Goal: Task Accomplishment & Management: Manage account settings

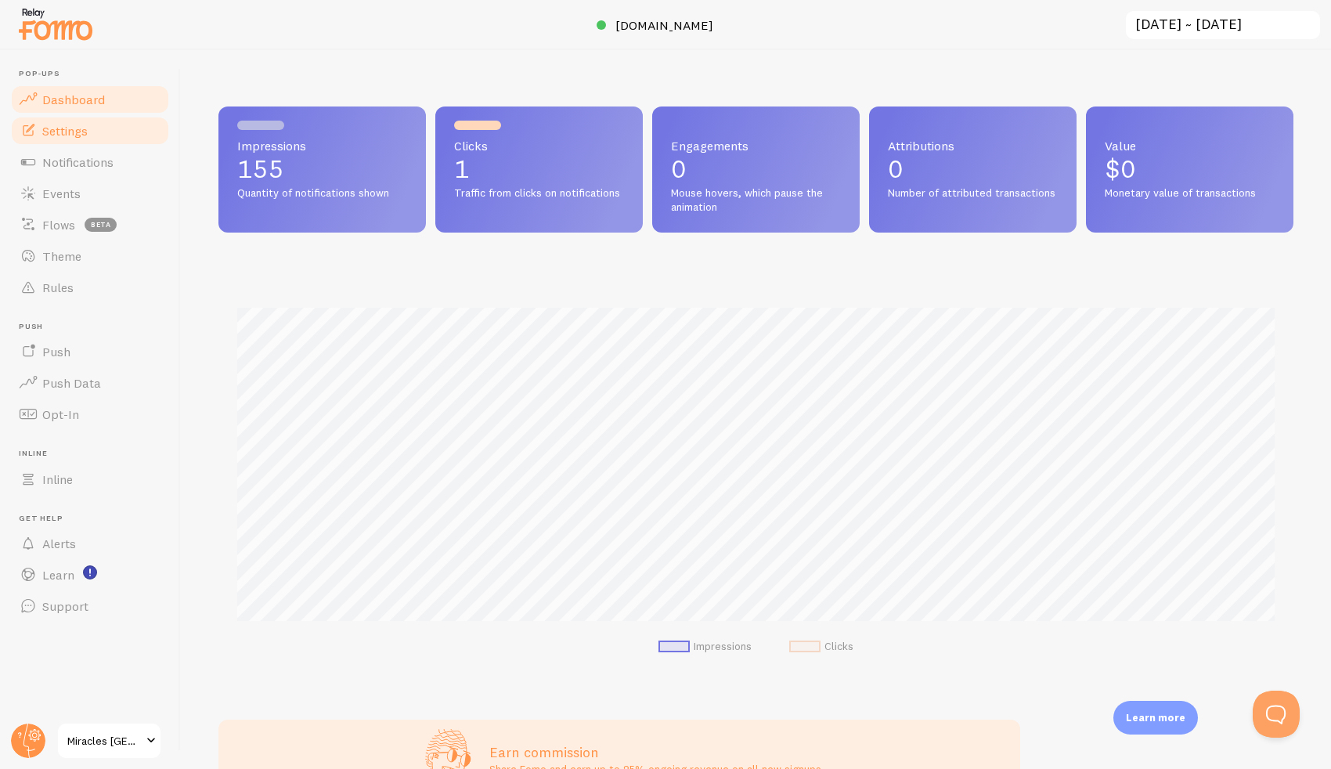
click at [105, 135] on link "Settings" at bounding box center [89, 130] width 161 height 31
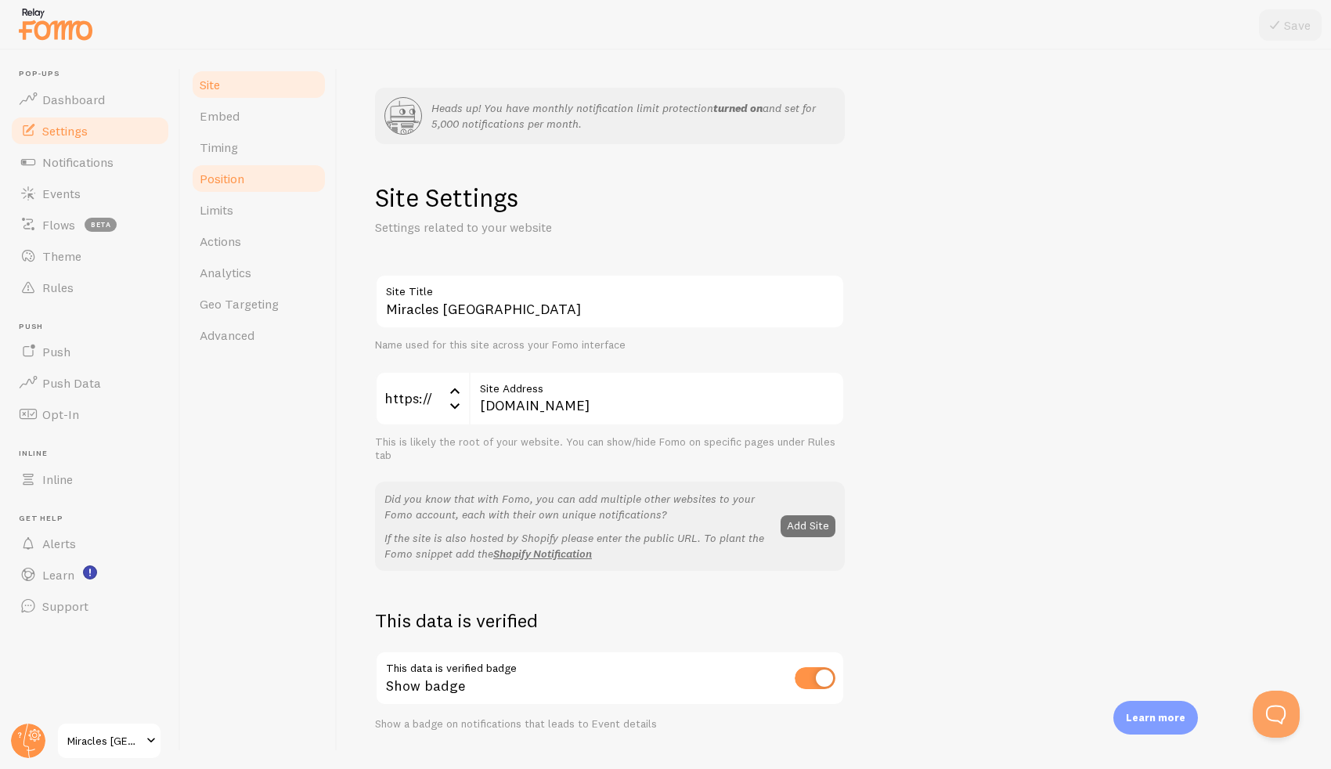
click at [256, 167] on link "Position" at bounding box center [258, 178] width 137 height 31
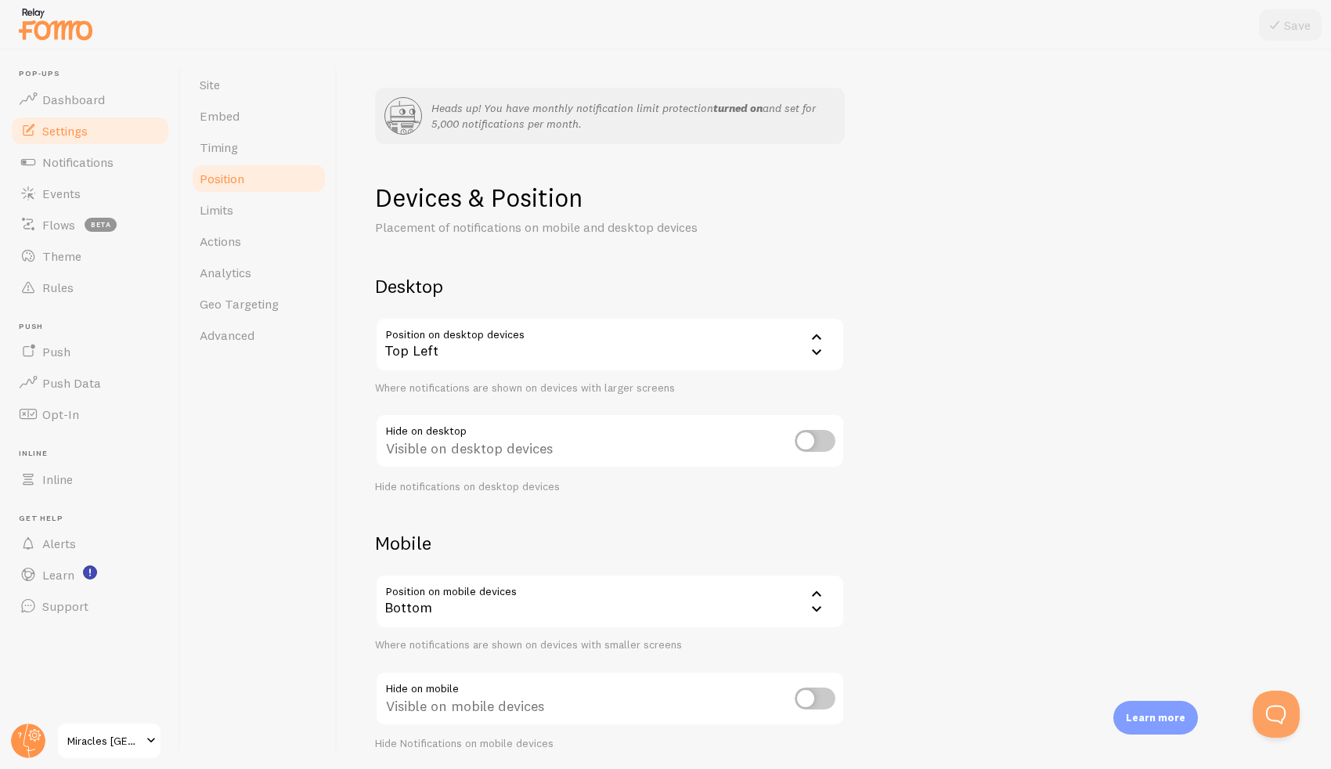
click at [551, 365] on div "Top Left" at bounding box center [610, 344] width 470 height 55
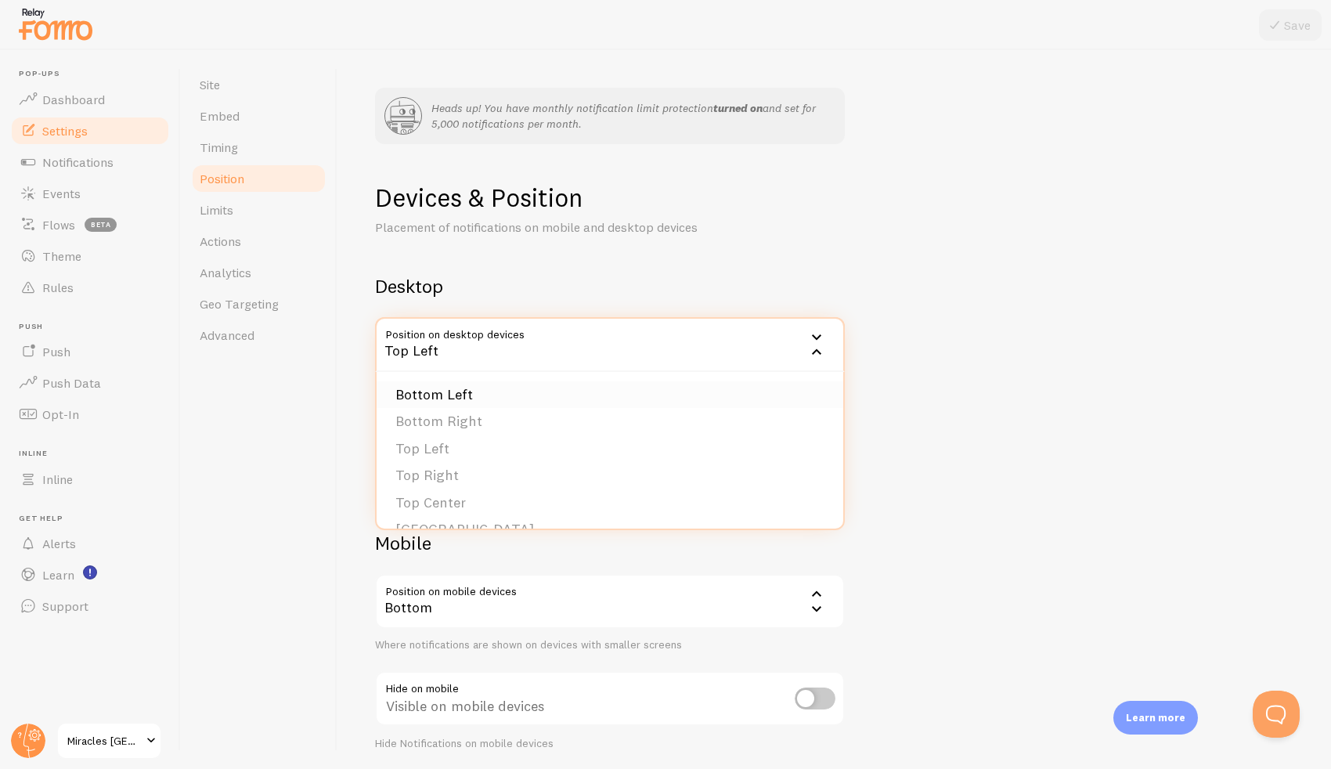
drag, startPoint x: 521, startPoint y: 418, endPoint x: 524, endPoint y: 403, distance: 15.2
click at [524, 403] on ul "Bottom Left Bottom Right Top Left Top Right Top Center Bottom Center Bottom Lef…" at bounding box center [609, 450] width 466 height 157
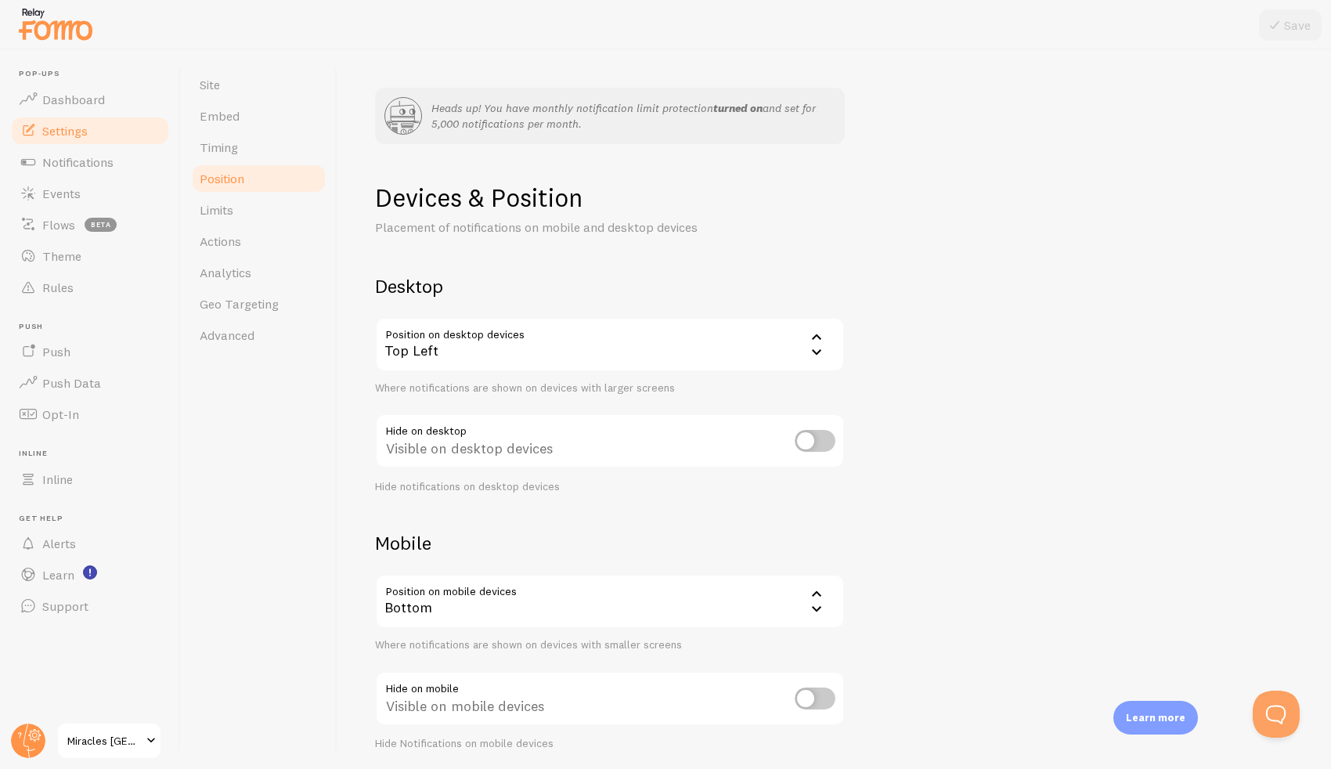
click at [553, 351] on div "Top Left" at bounding box center [610, 344] width 470 height 55
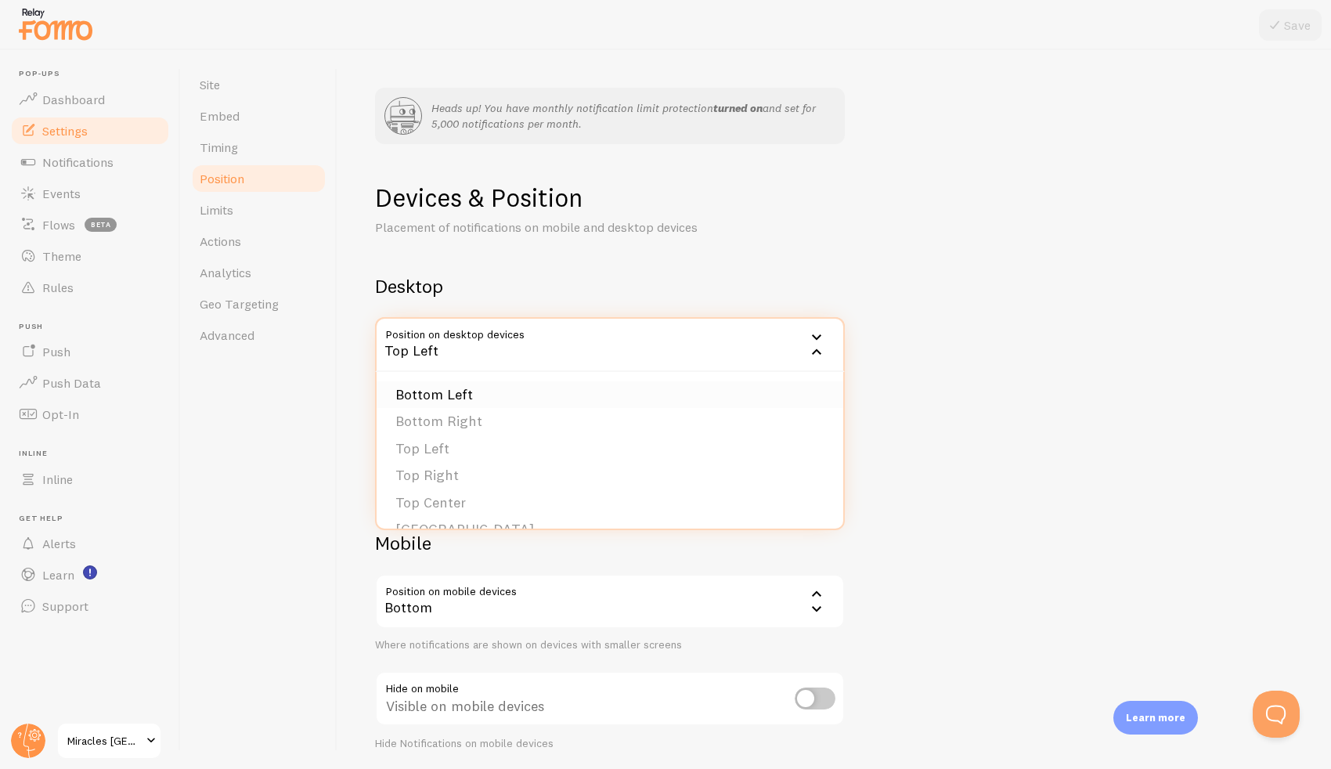
click at [505, 383] on li "Bottom Left" at bounding box center [609, 394] width 466 height 27
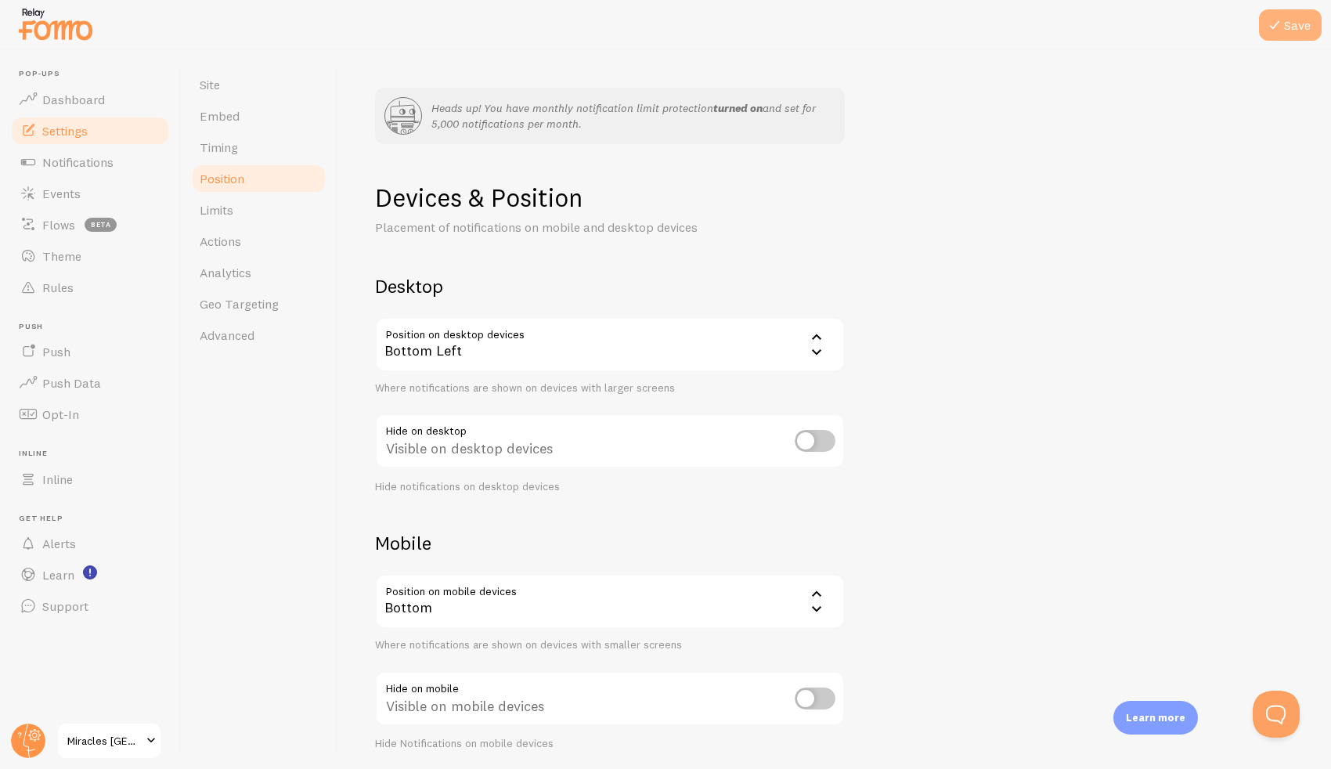
click at [1273, 20] on icon at bounding box center [1274, 25] width 19 height 19
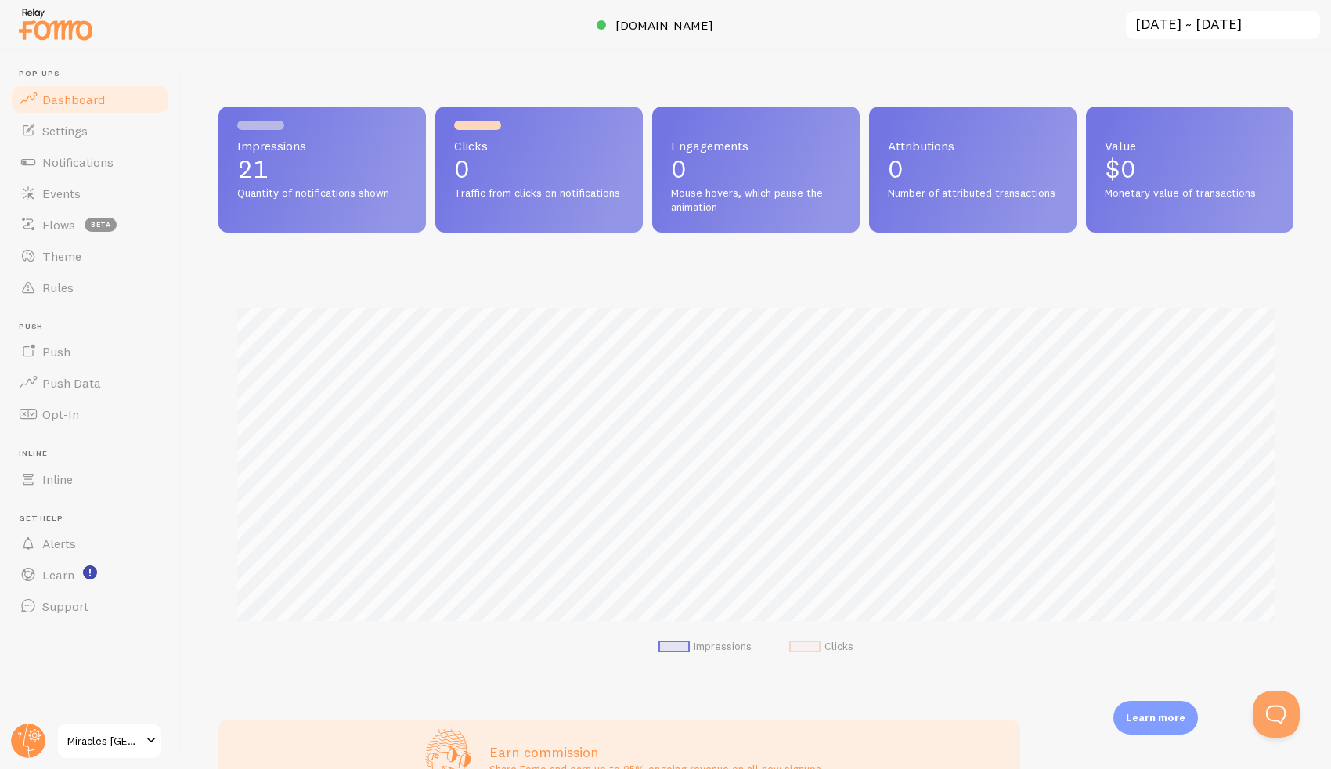
scroll to position [411, 1075]
